Goal: Obtain resource: Download file/media

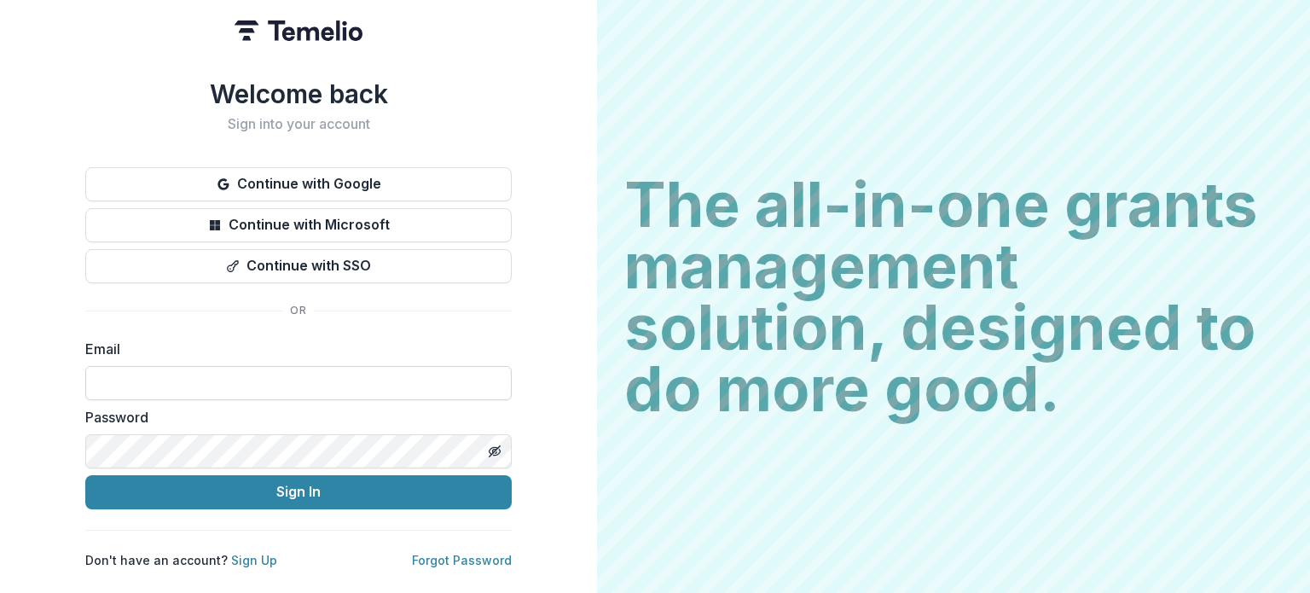
click at [315, 379] on input at bounding box center [298, 383] width 426 height 34
type input "**********"
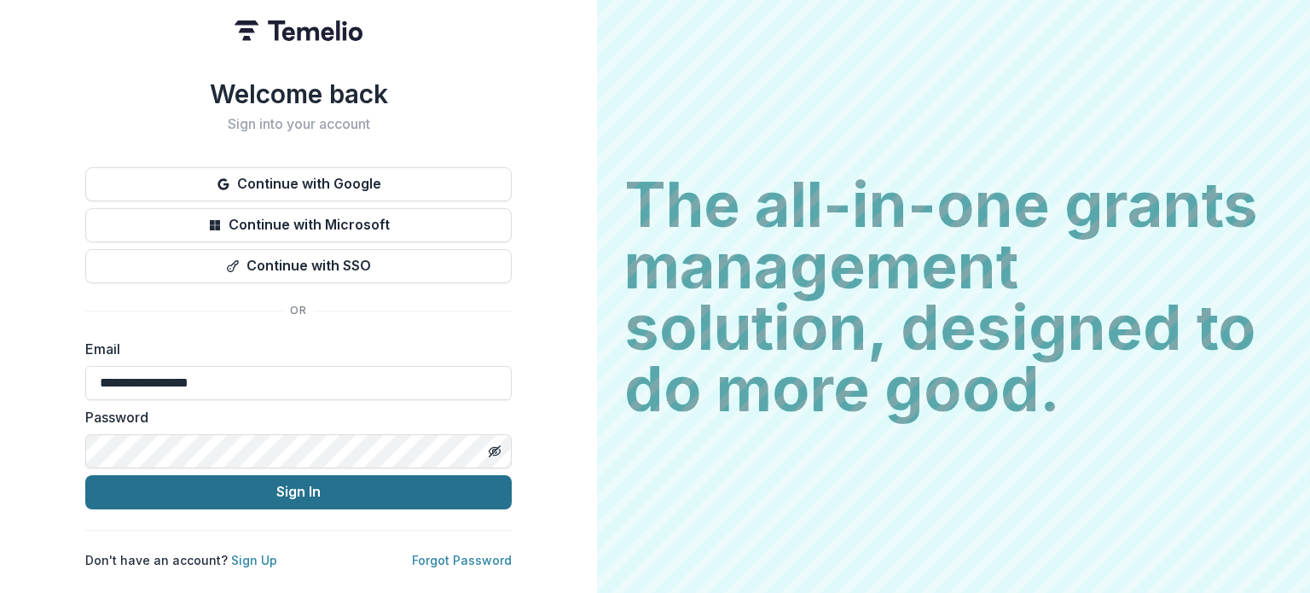
click at [276, 490] on button "Sign In" at bounding box center [298, 492] width 426 height 34
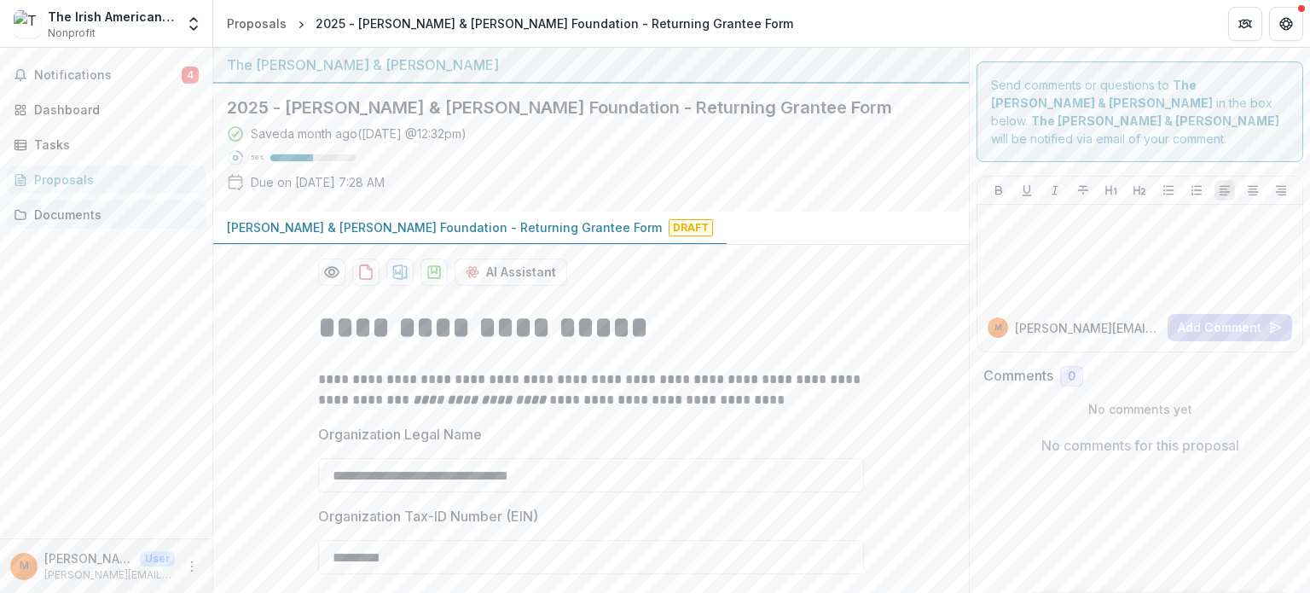
click at [47, 211] on div "Documents" at bounding box center [113, 214] width 158 height 18
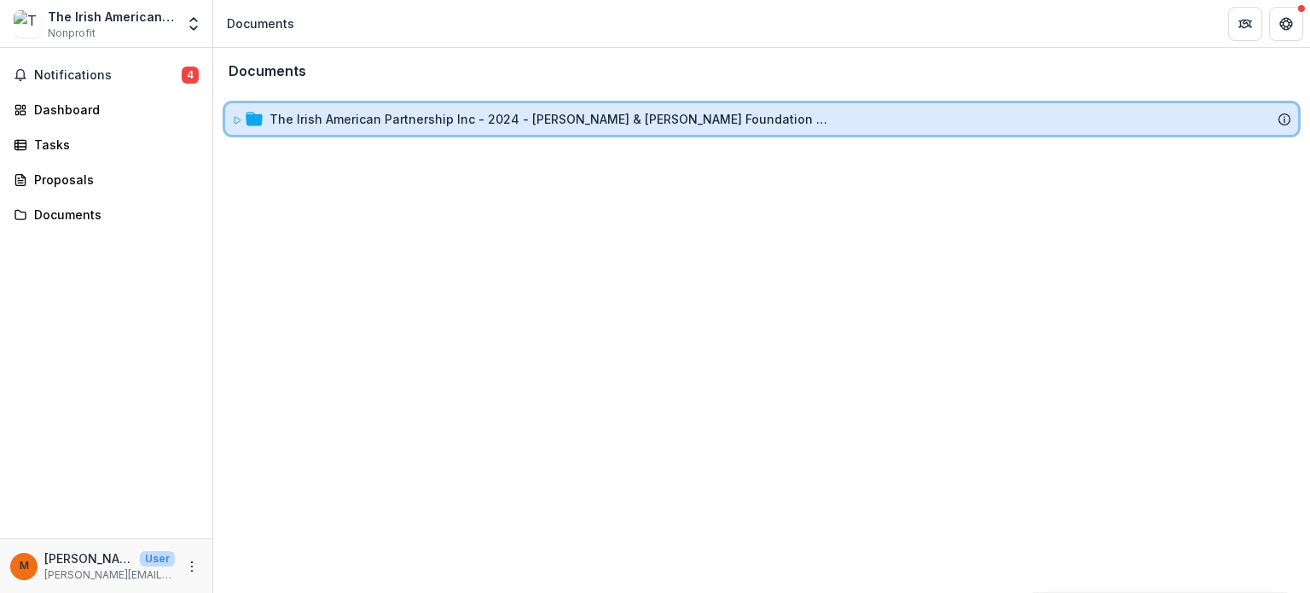
click at [234, 119] on icon at bounding box center [237, 120] width 6 height 7
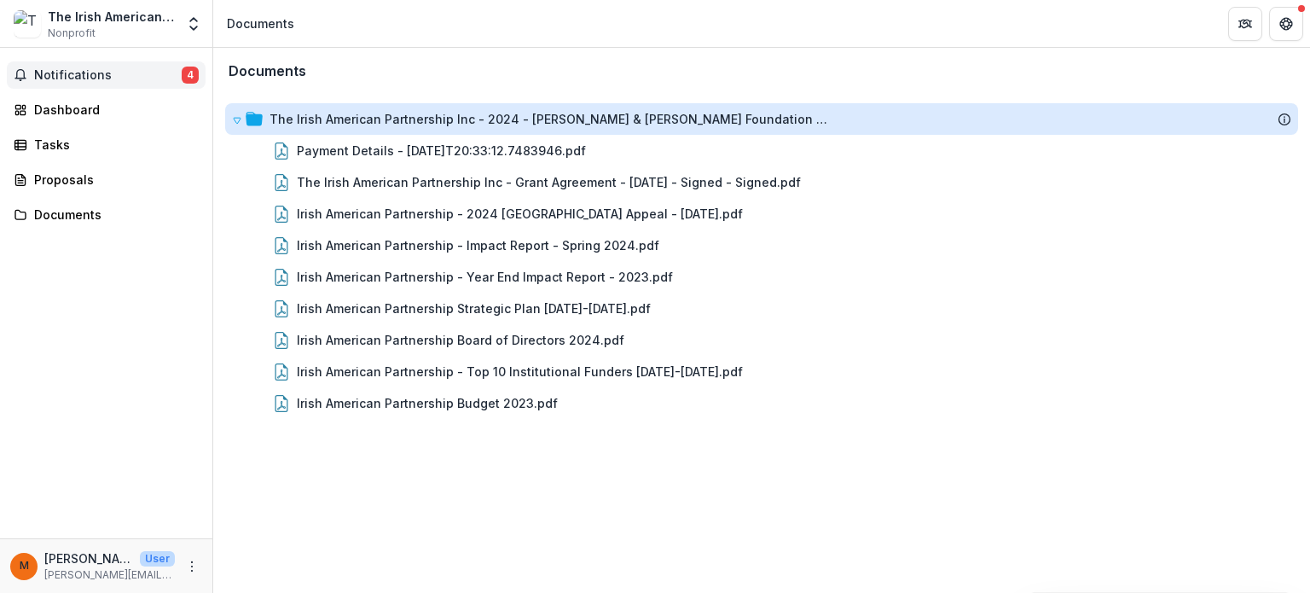
click at [80, 84] on button "Notifications 4" at bounding box center [106, 74] width 199 height 27
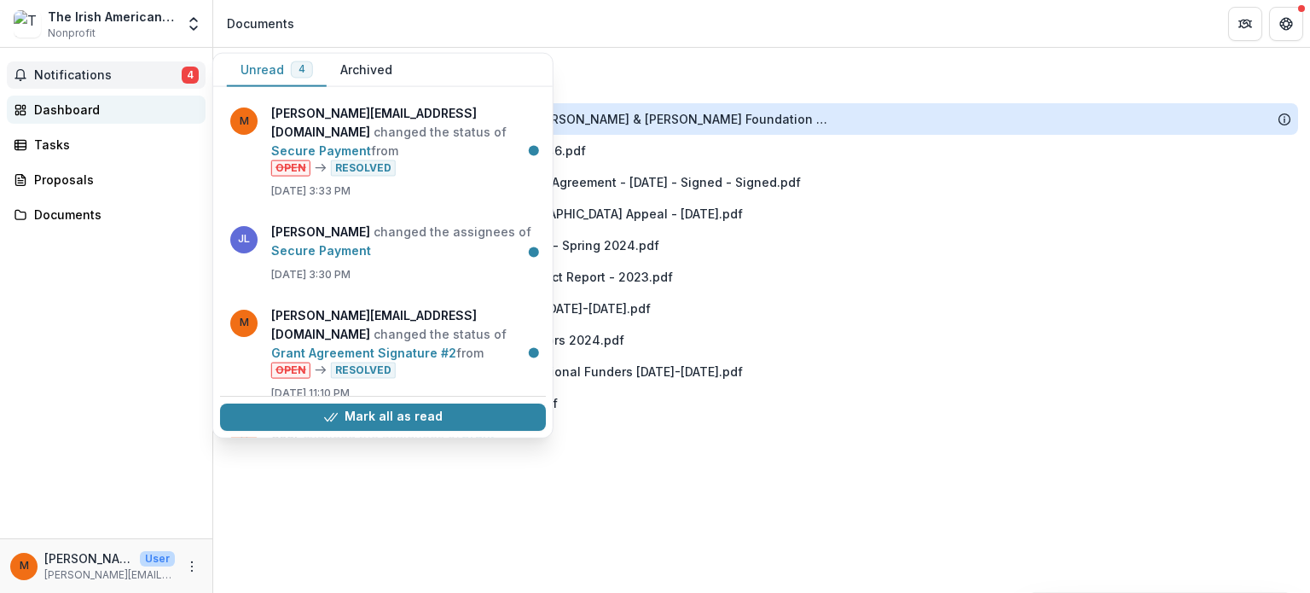
click at [86, 119] on link "Dashboard" at bounding box center [106, 109] width 199 height 28
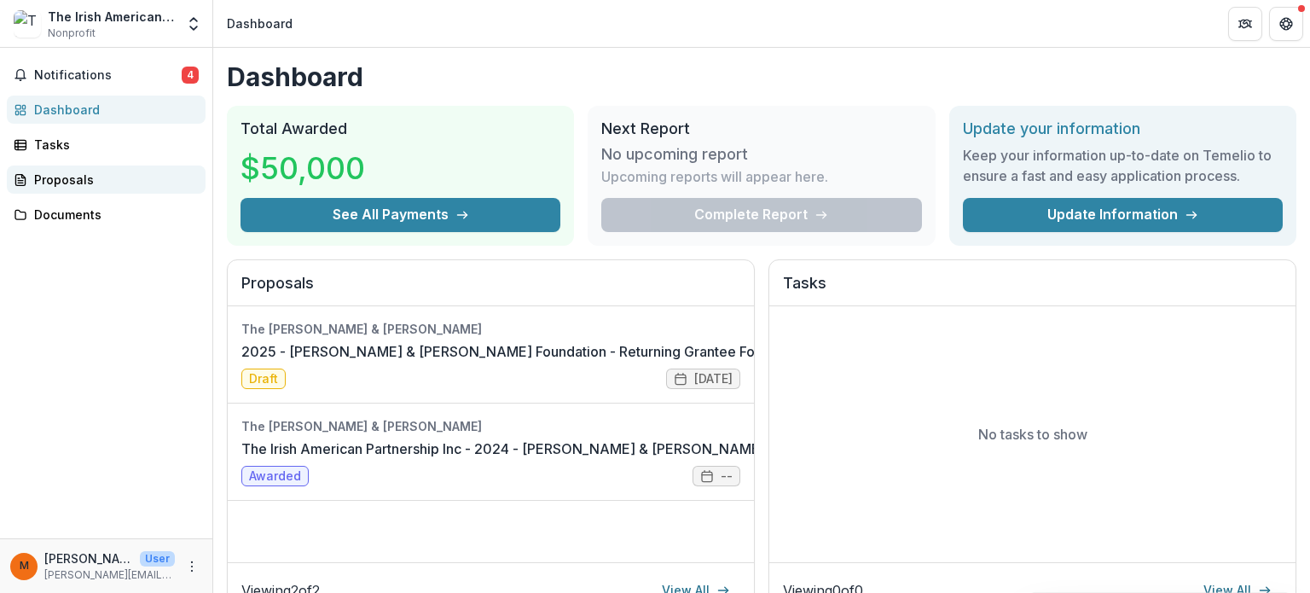
click at [81, 179] on div "Proposals" at bounding box center [113, 180] width 158 height 18
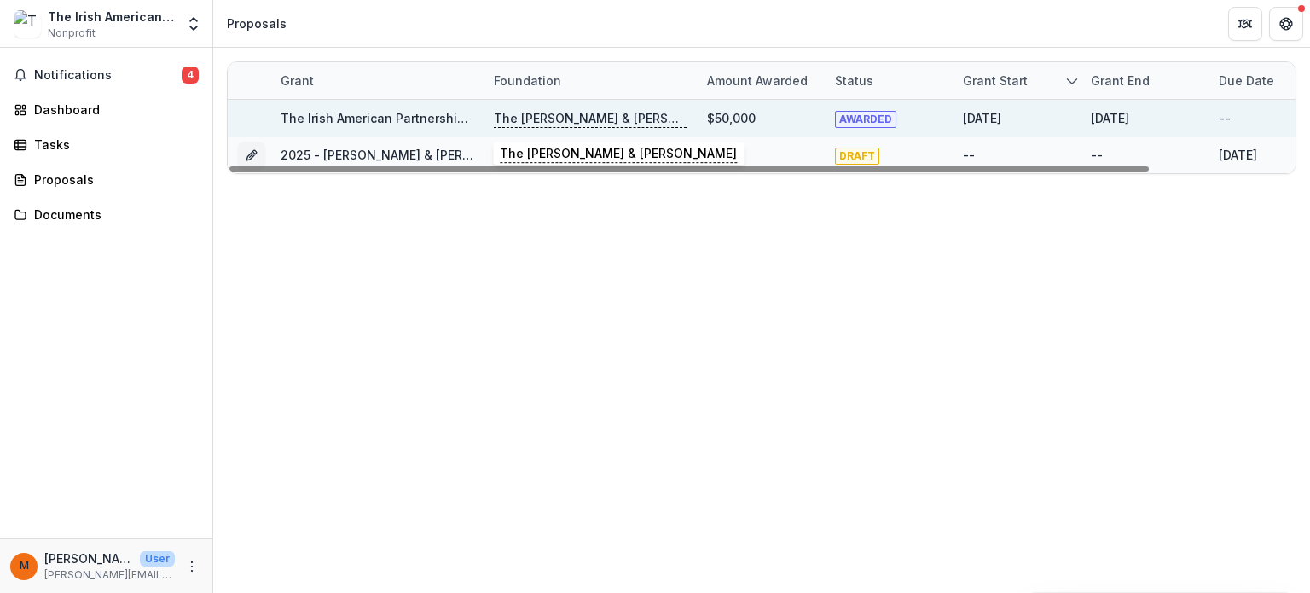
click at [523, 119] on p "The [PERSON_NAME] & [PERSON_NAME]" at bounding box center [590, 118] width 193 height 19
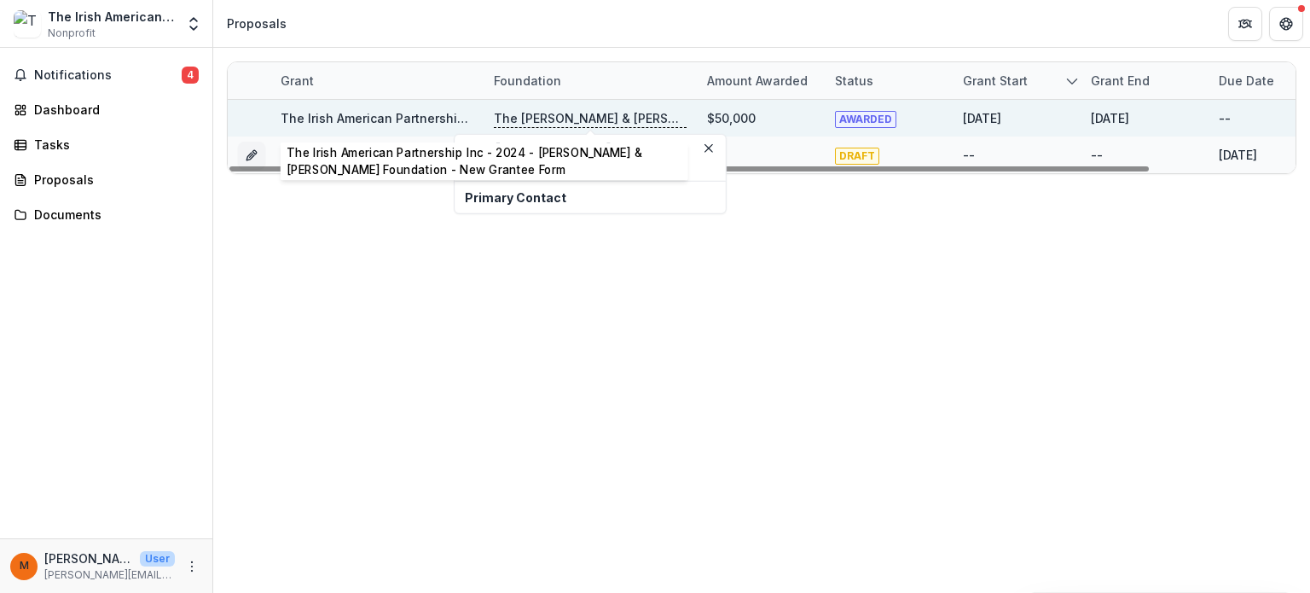
click at [441, 121] on link "The Irish American Partnership Inc - 2024 - [PERSON_NAME] & [PERSON_NAME] Found…" at bounding box center [614, 118] width 667 height 14
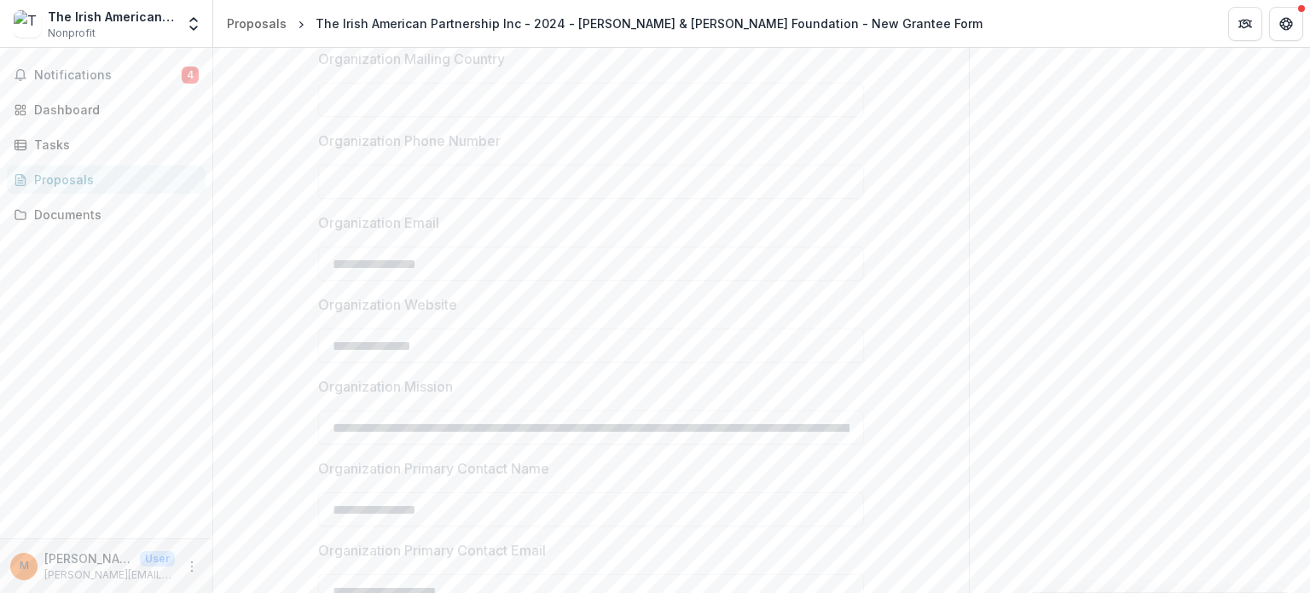
scroll to position [1604, 0]
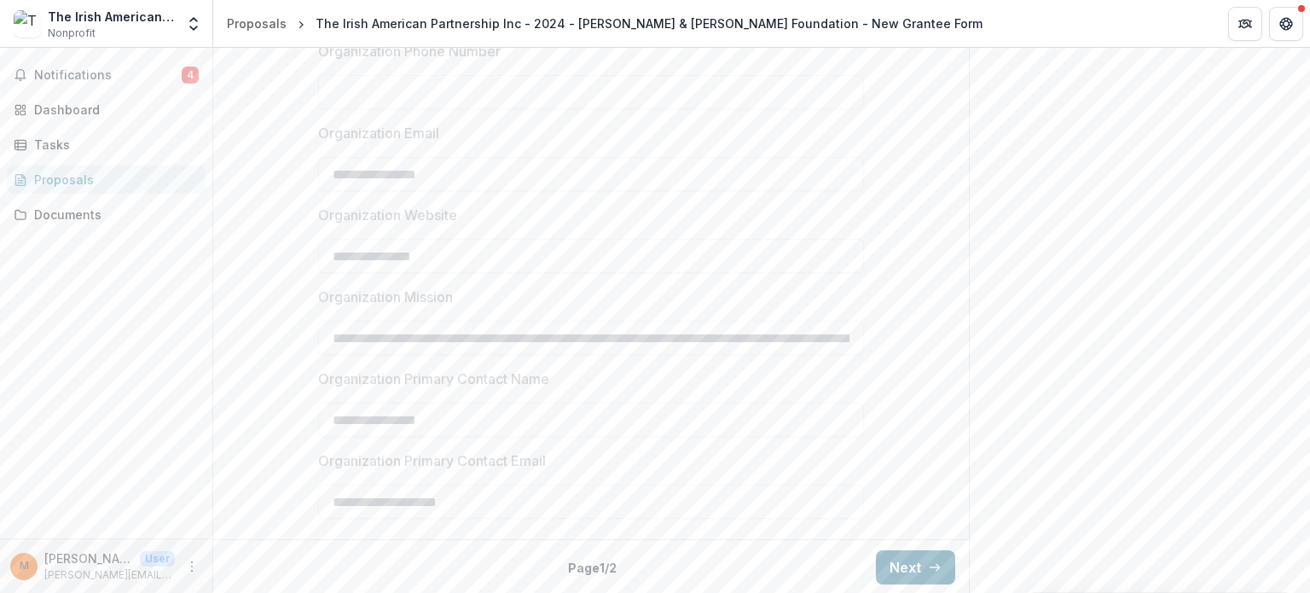
click at [900, 550] on button "Next" at bounding box center [915, 567] width 79 height 34
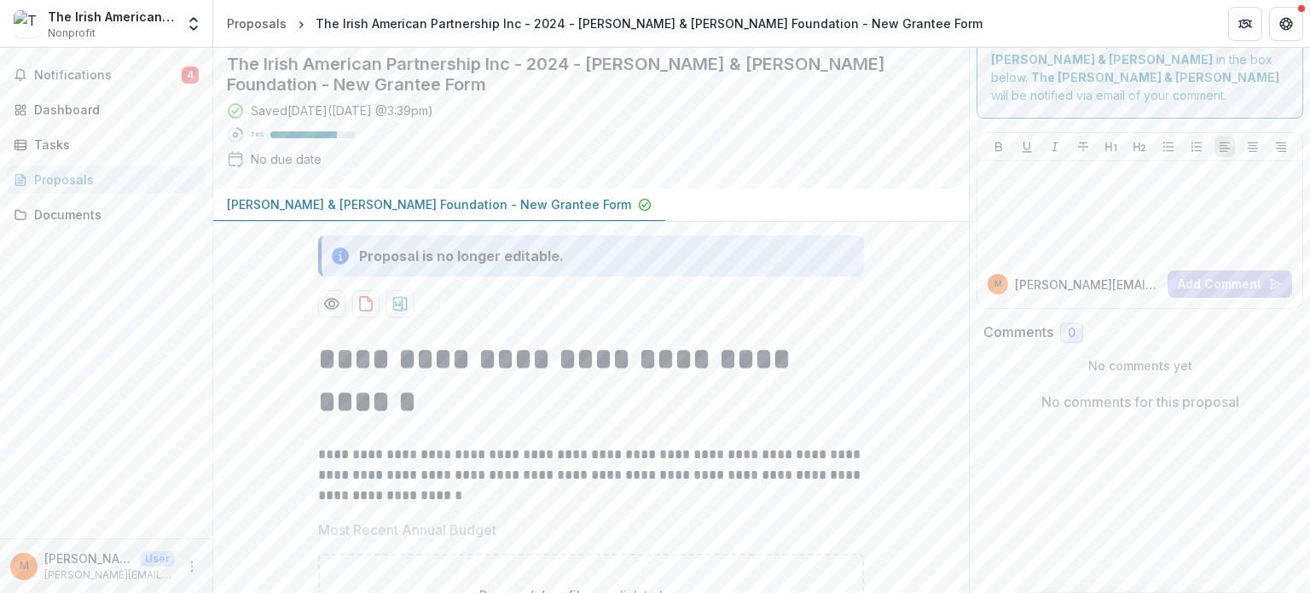
scroll to position [0, 0]
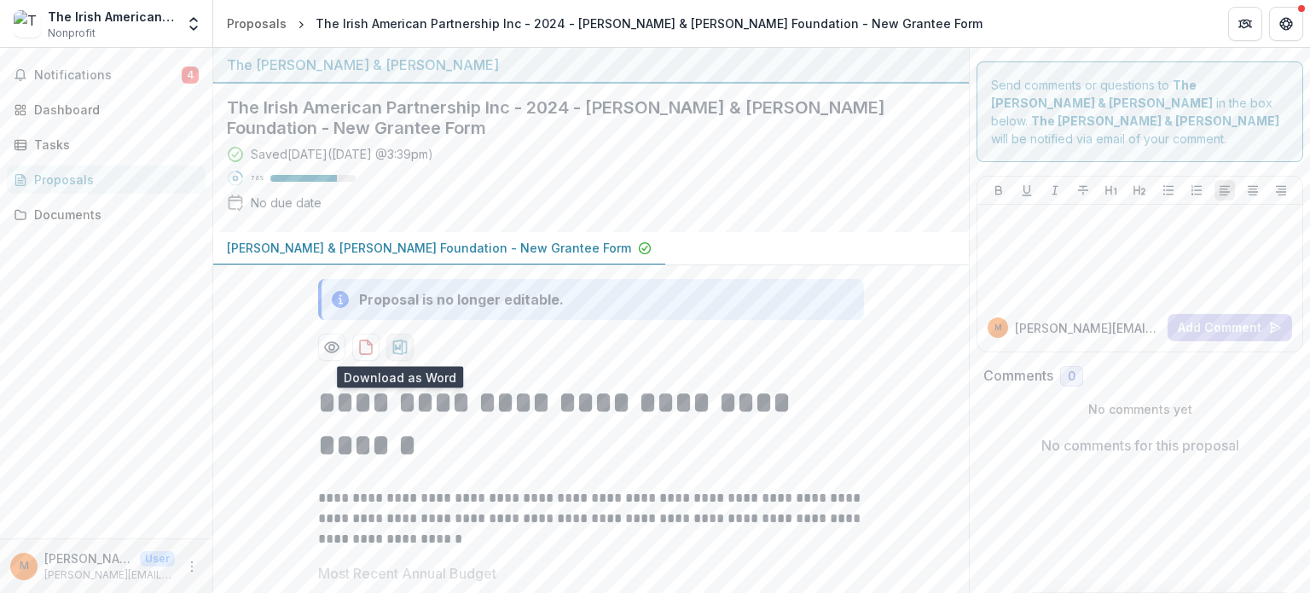
click at [392, 344] on icon "download-proposal" at bounding box center [399, 347] width 17 height 17
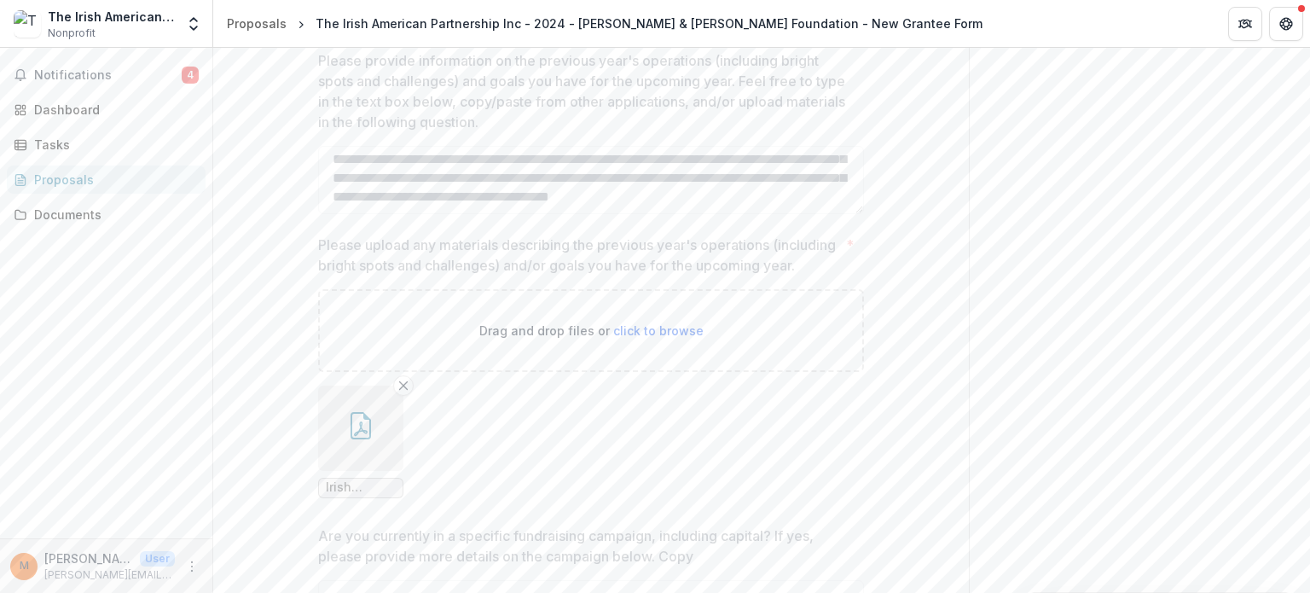
scroll to position [1321, 0]
click at [362, 442] on icon "button" at bounding box center [360, 427] width 27 height 27
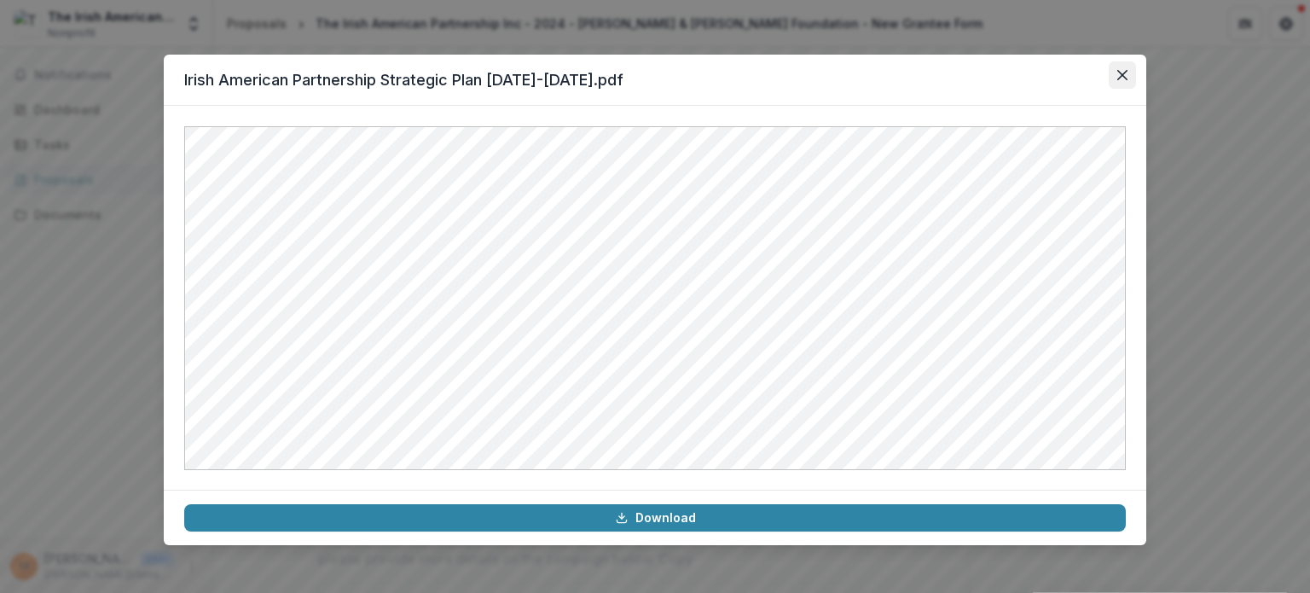
click at [1119, 84] on button "Close" at bounding box center [1121, 74] width 27 height 27
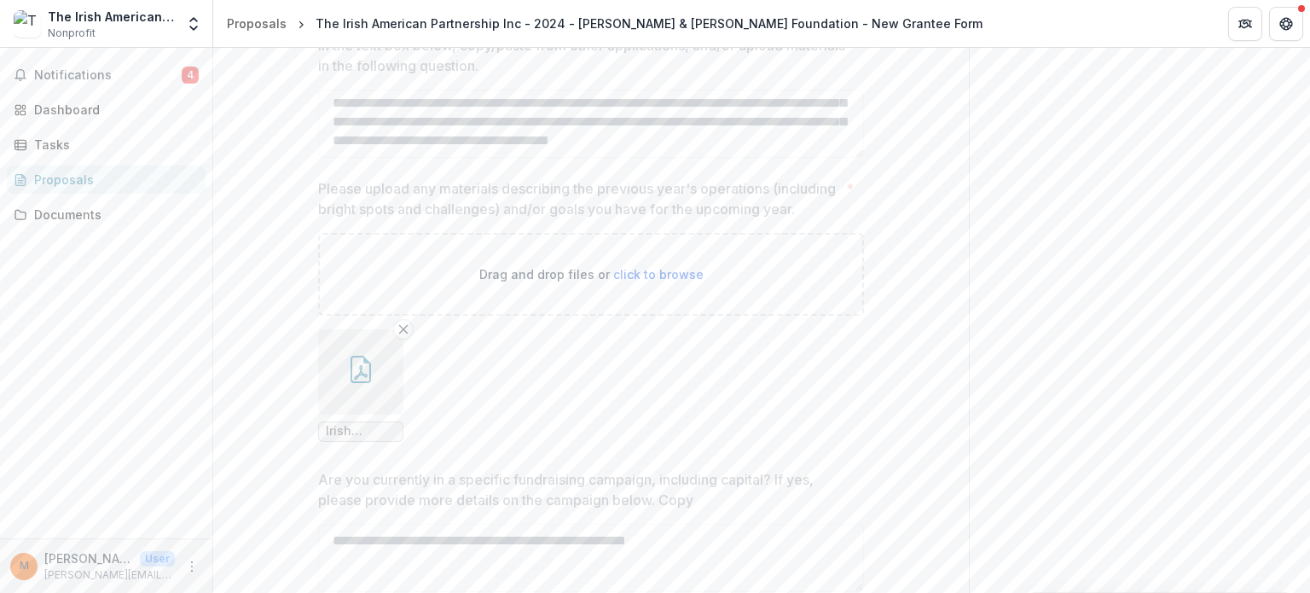
scroll to position [1406, 0]
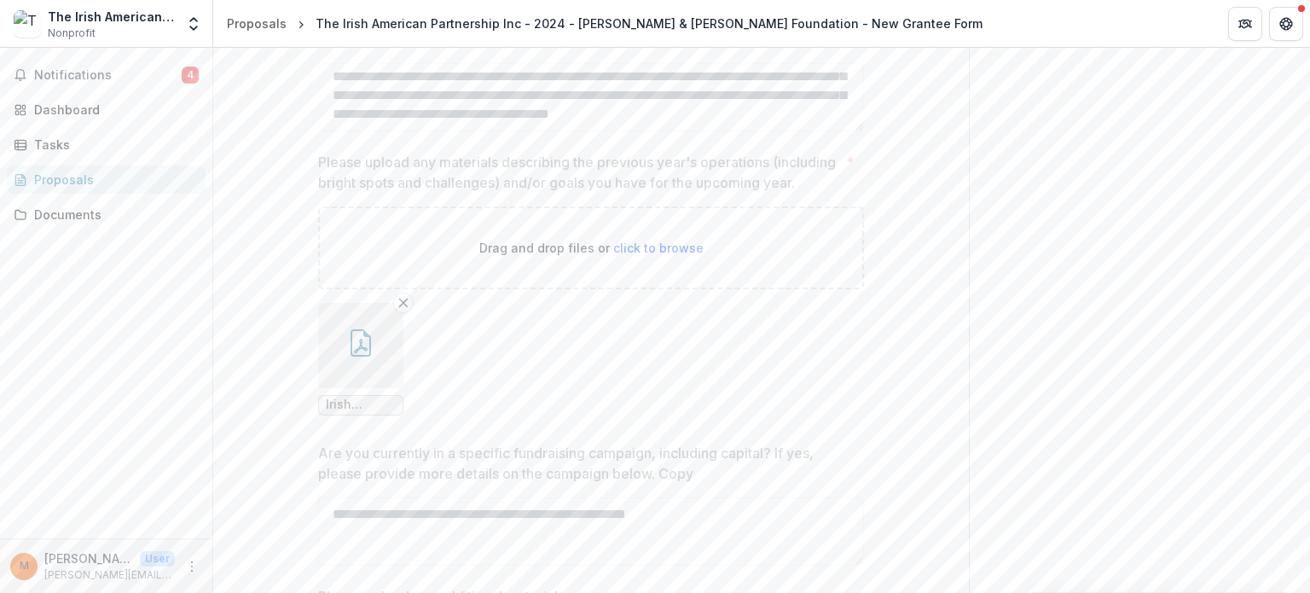
click at [382, 412] on span "Irish American Partnership Strategic Plan [DATE]-[DATE].pdf" at bounding box center [361, 404] width 70 height 14
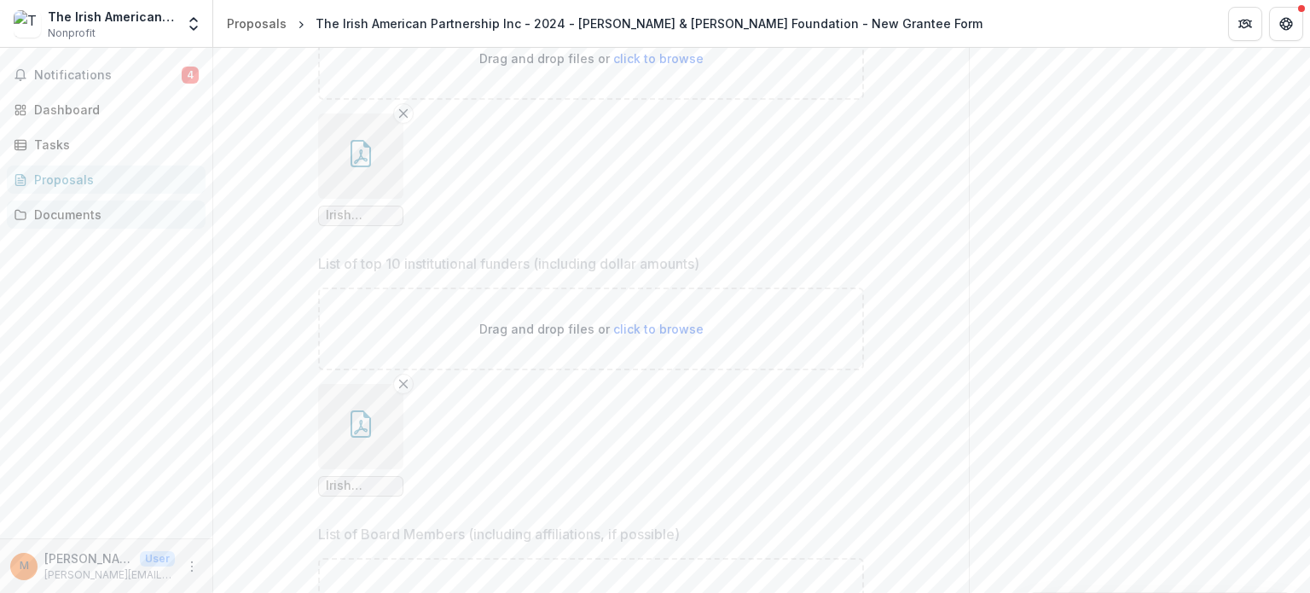
scroll to position [468, 0]
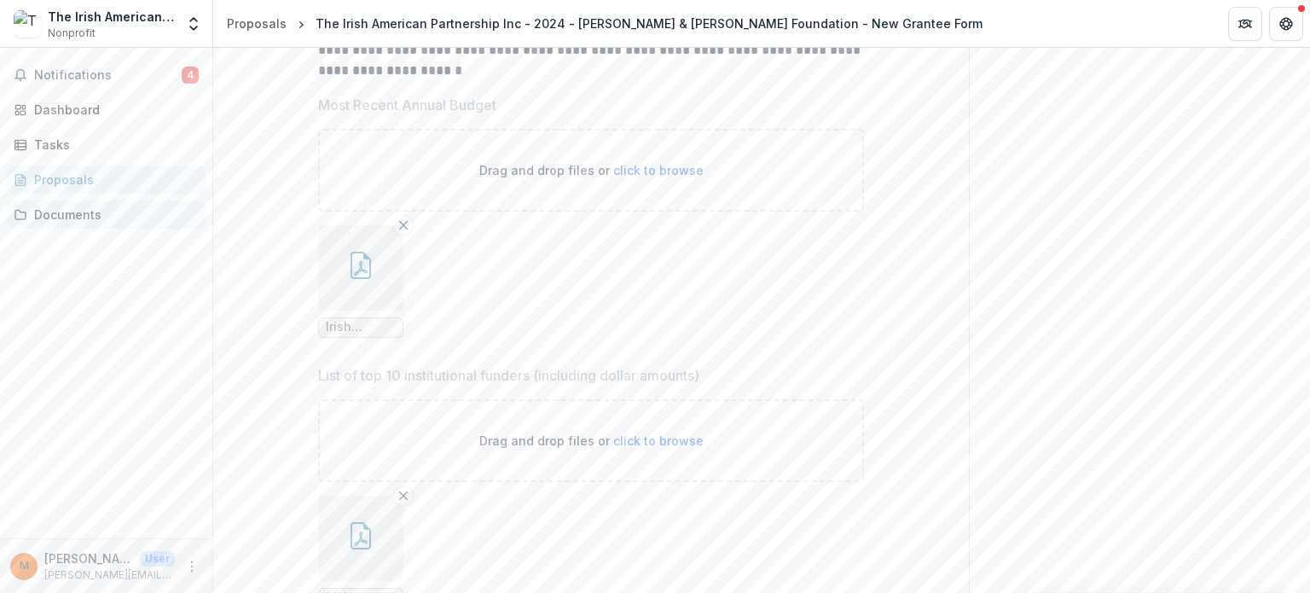
click at [78, 217] on div "Documents" at bounding box center [113, 214] width 158 height 18
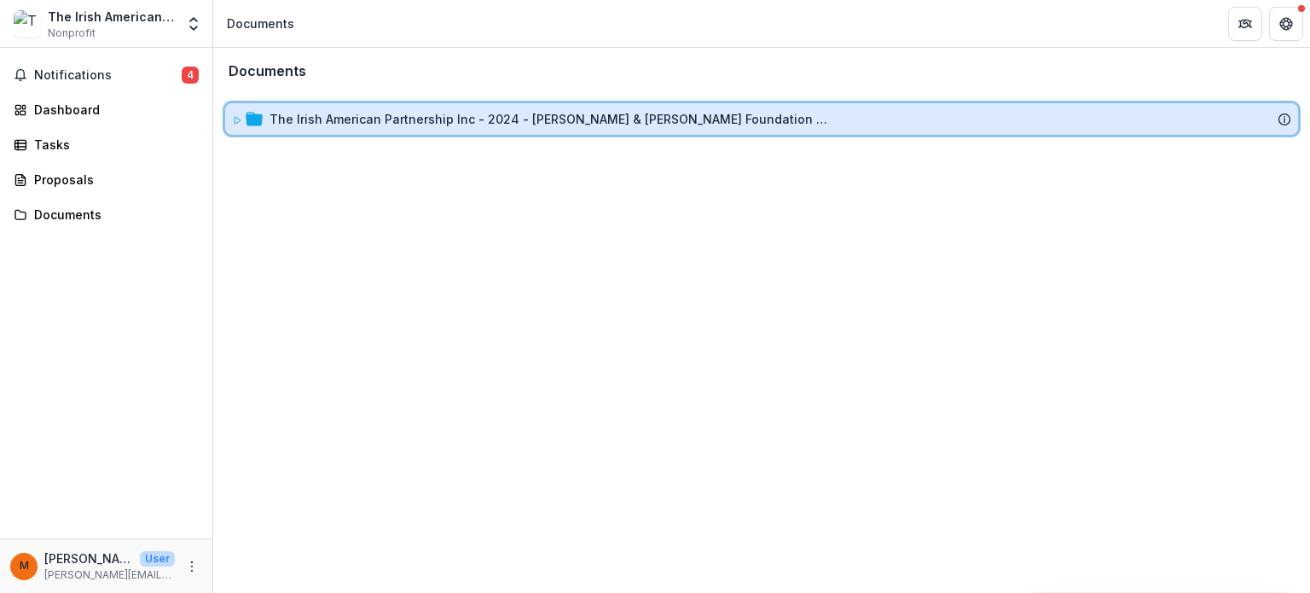
click at [235, 121] on icon at bounding box center [237, 120] width 10 height 10
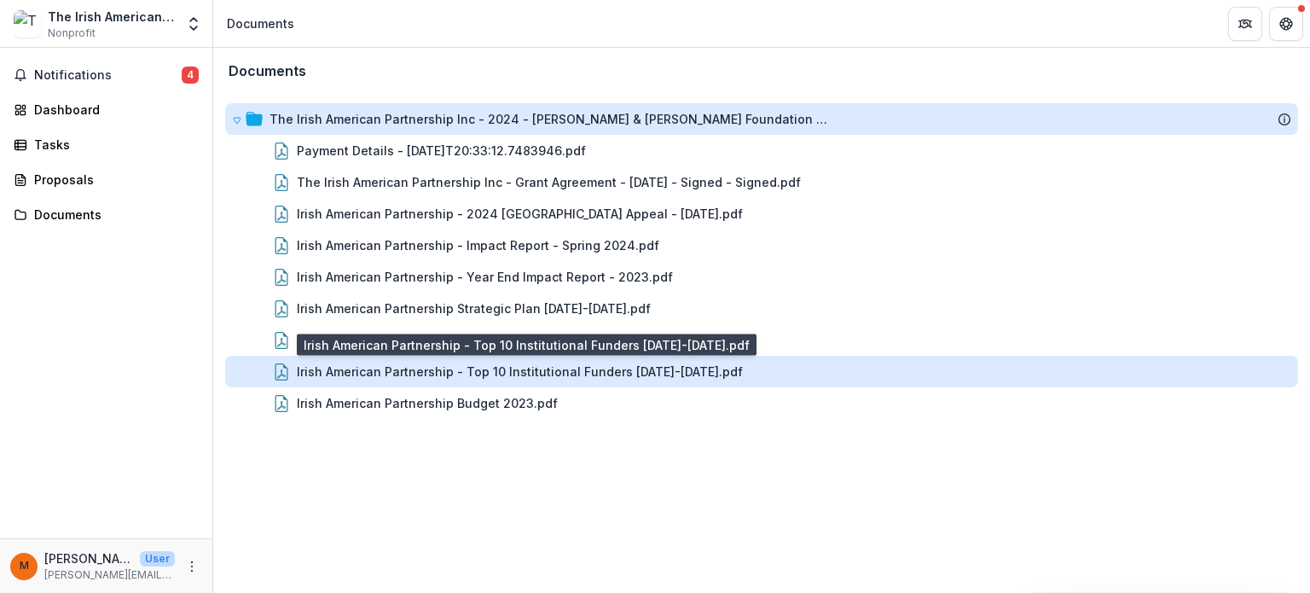
click at [470, 367] on div "Irish American Partnership - Top 10 Institutional Funders [DATE]-[DATE].pdf" at bounding box center [520, 371] width 446 height 18
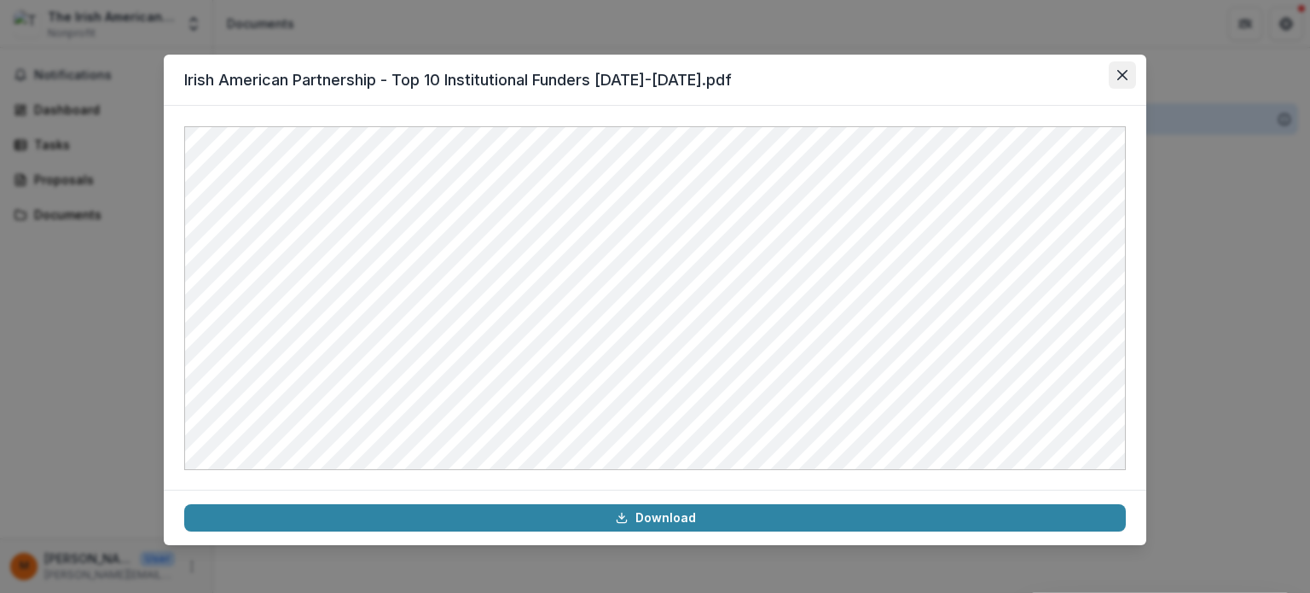
click at [1132, 73] on button "Close" at bounding box center [1121, 74] width 27 height 27
